Goal: Task Accomplishment & Management: Use online tool/utility

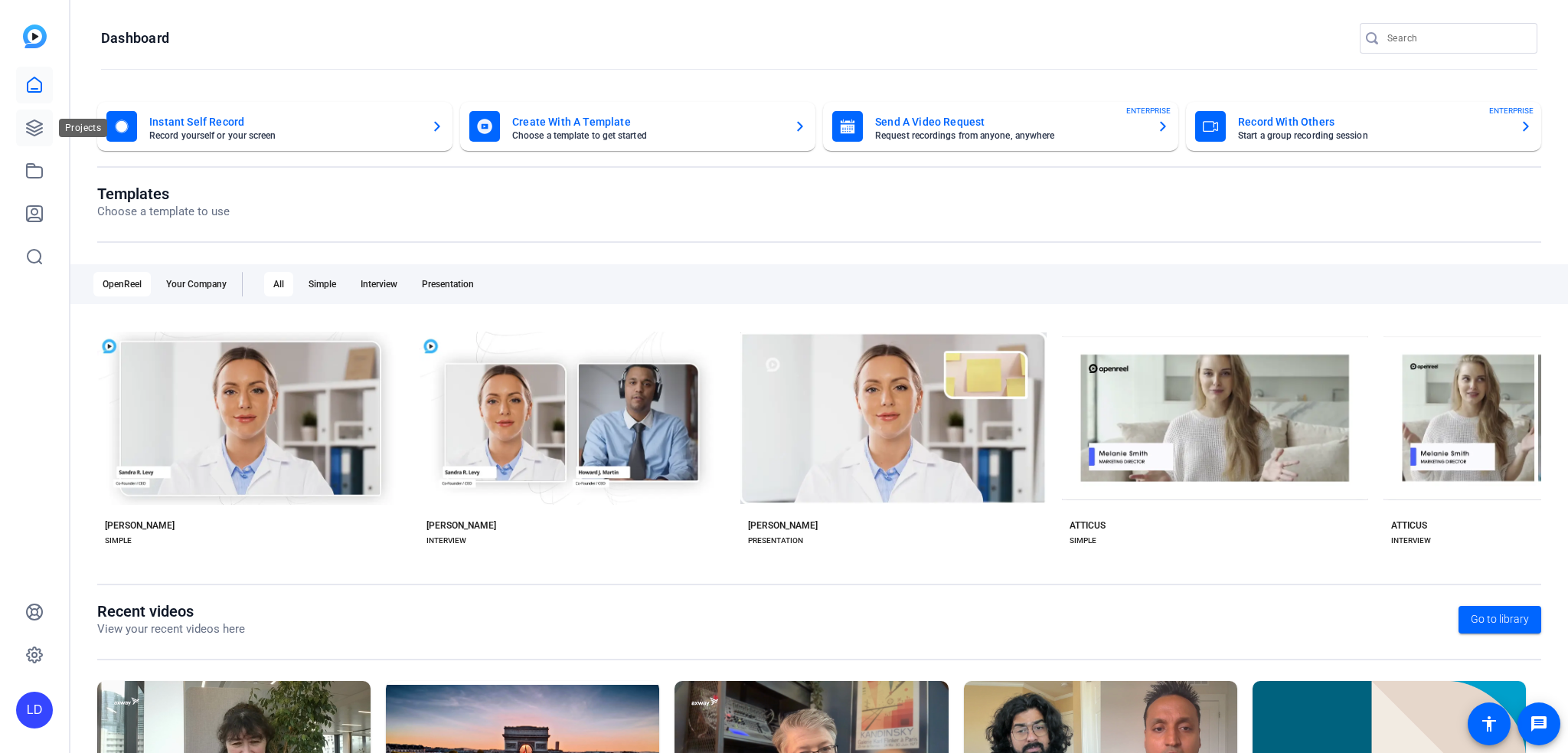
click at [39, 142] on link at bounding box center [35, 128] width 36 height 36
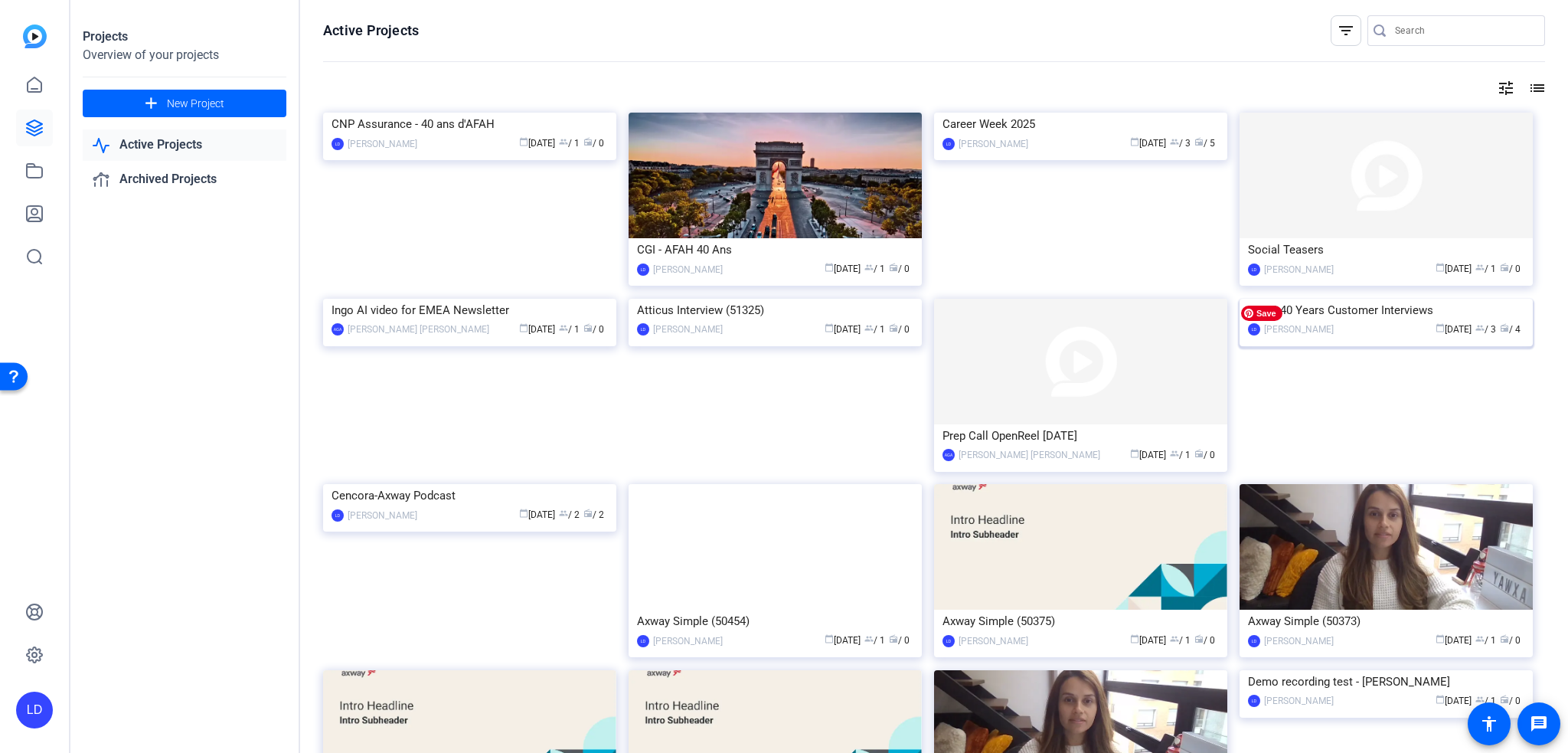
click at [1395, 299] on img at bounding box center [1386, 299] width 293 height 0
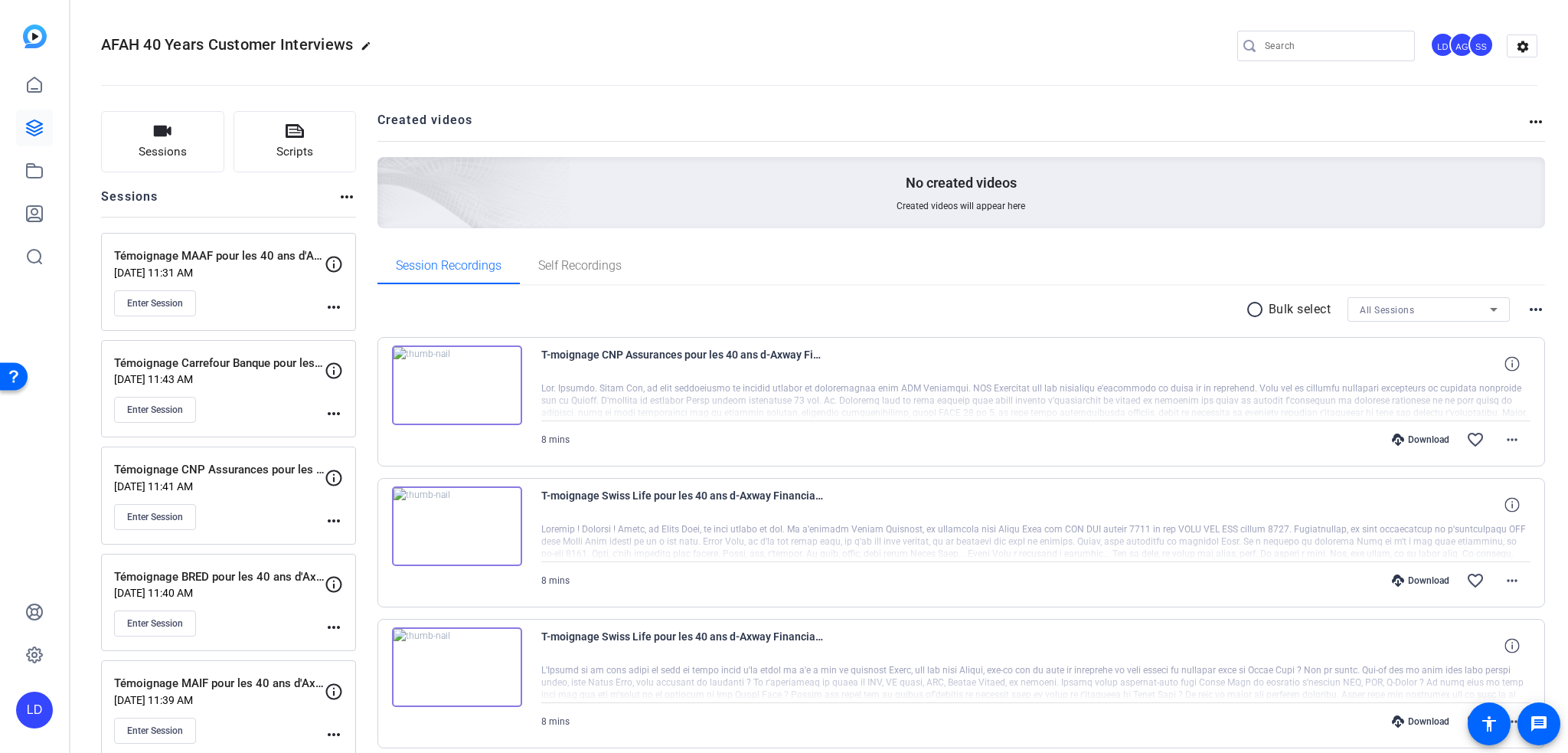
click at [579, 69] on openreel-divider-bar at bounding box center [819, 80] width 1436 height 46
click at [605, 17] on div "AFAH 40 Years Customer Interviews edit LD AG SS settings" at bounding box center [819, 45] width 1436 height 115
drag, startPoint x: 119, startPoint y: 358, endPoint x: 260, endPoint y: 358, distance: 141.0
click at [260, 358] on p "Témoignage Carrefour Banque pour les 40 ans d'Axway Financial Accounting Hub" at bounding box center [220, 363] width 211 height 17
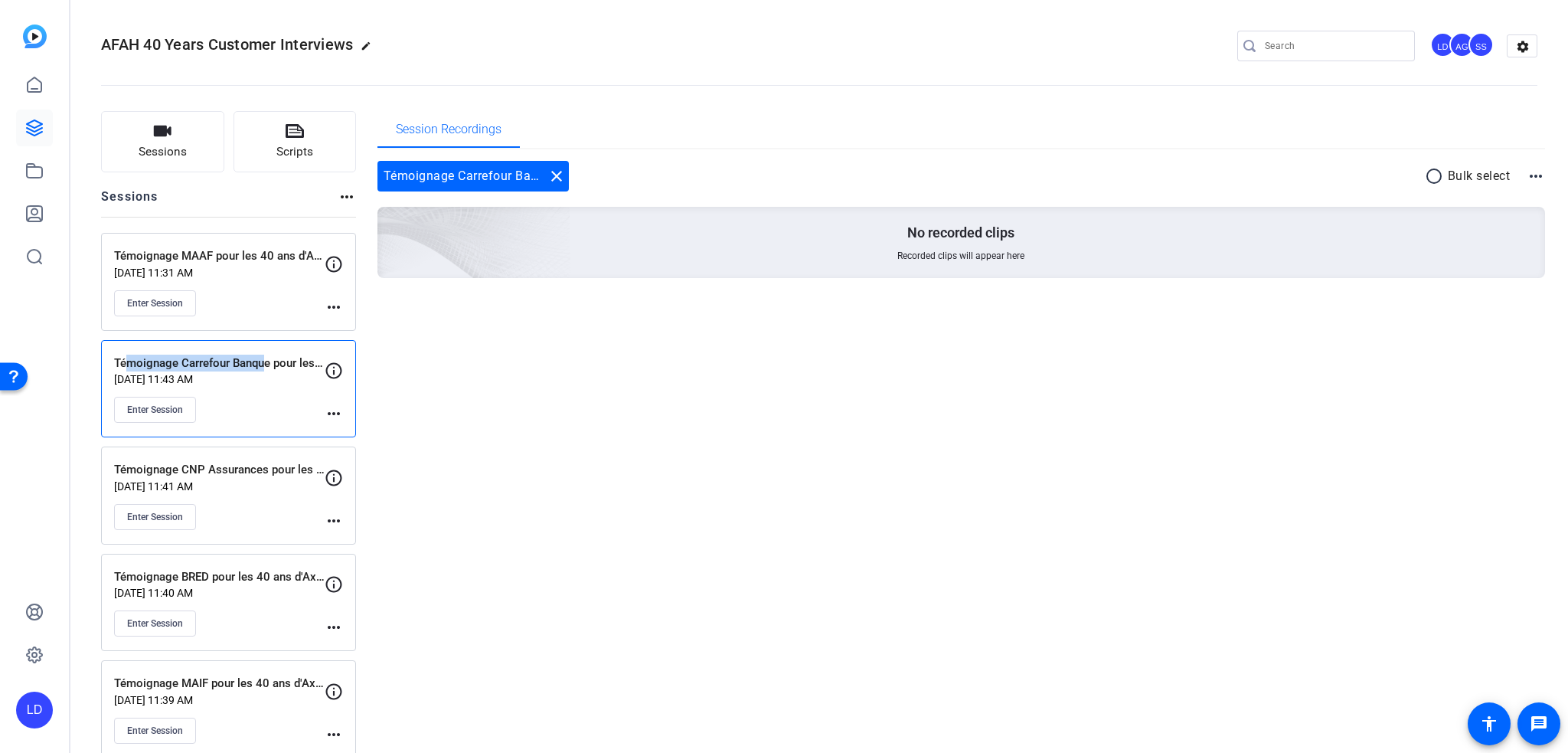
click at [340, 411] on mat-icon "more_horiz" at bounding box center [334, 413] width 18 height 18
drag, startPoint x: 101, startPoint y: 342, endPoint x: 92, endPoint y: 345, distance: 9.5
click at [100, 342] on div at bounding box center [784, 376] width 1568 height 753
click at [154, 408] on span "Enter Session" at bounding box center [155, 409] width 56 height 12
